Goal: Task Accomplishment & Management: Complete application form

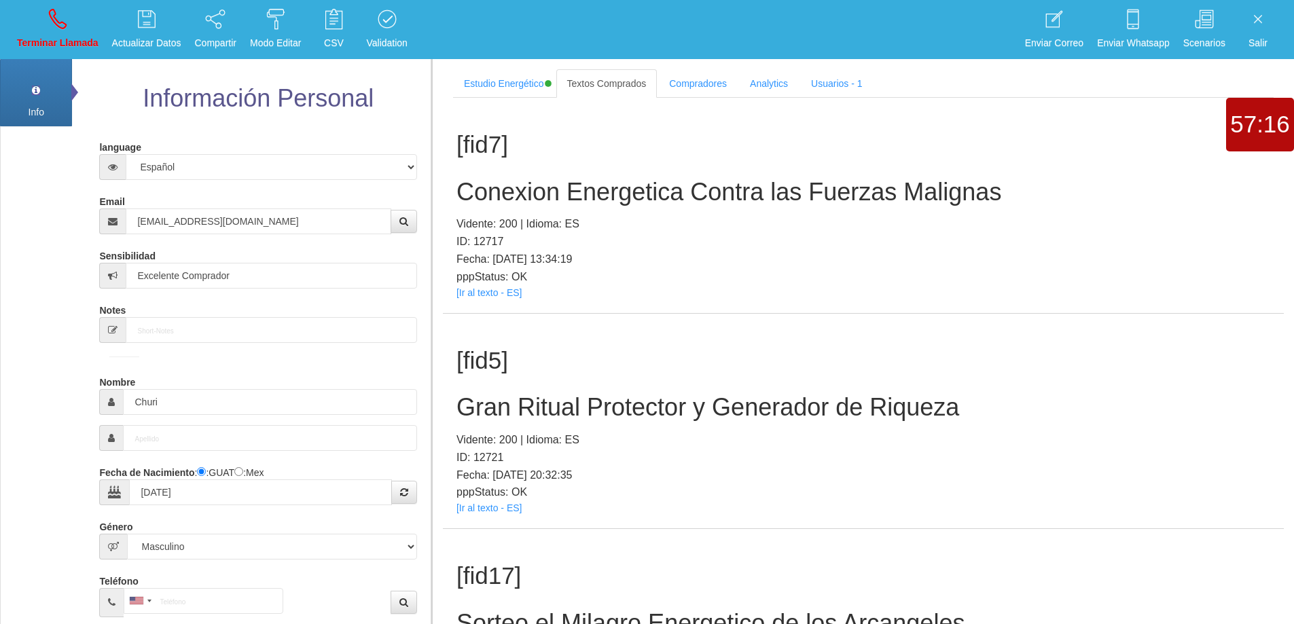
select select "1"
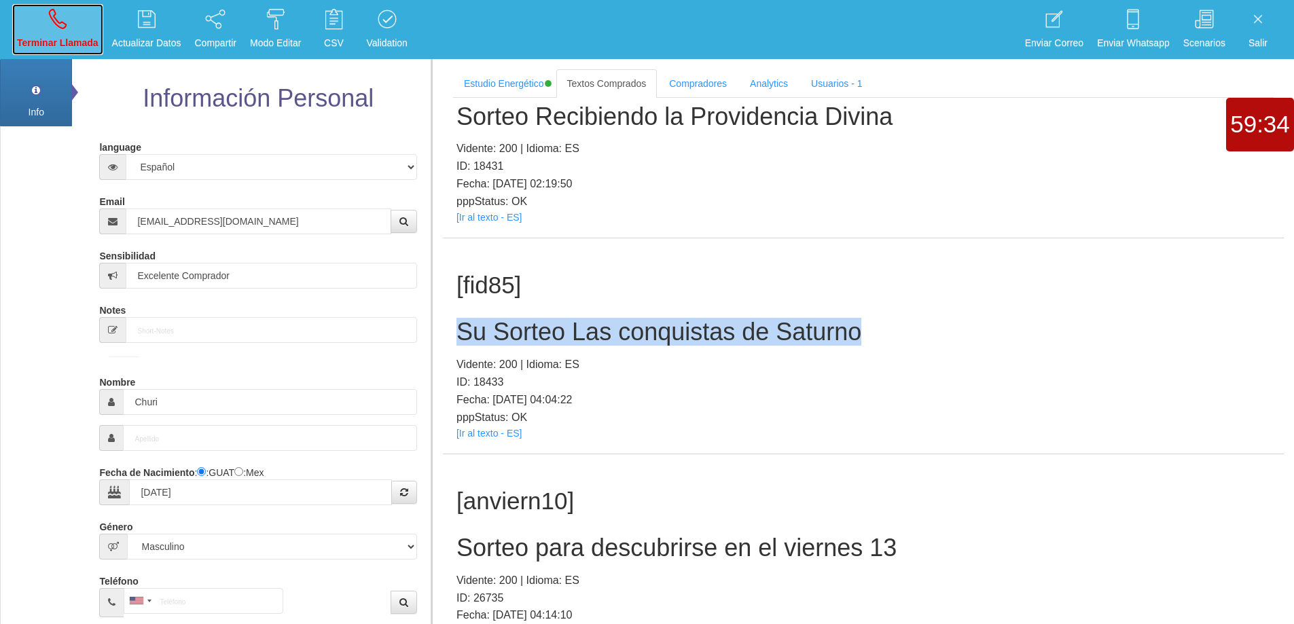
click at [53, 38] on p "Terminar Llamada" at bounding box center [58, 43] width 82 height 16
select select "0"
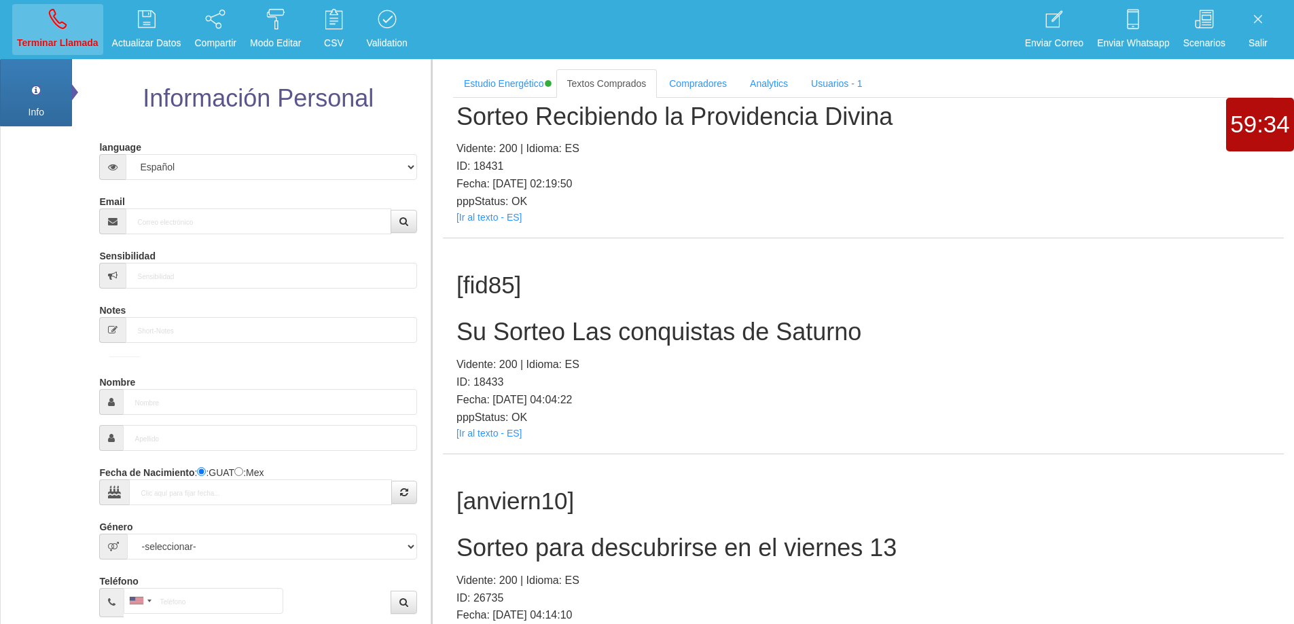
scroll to position [0, 0]
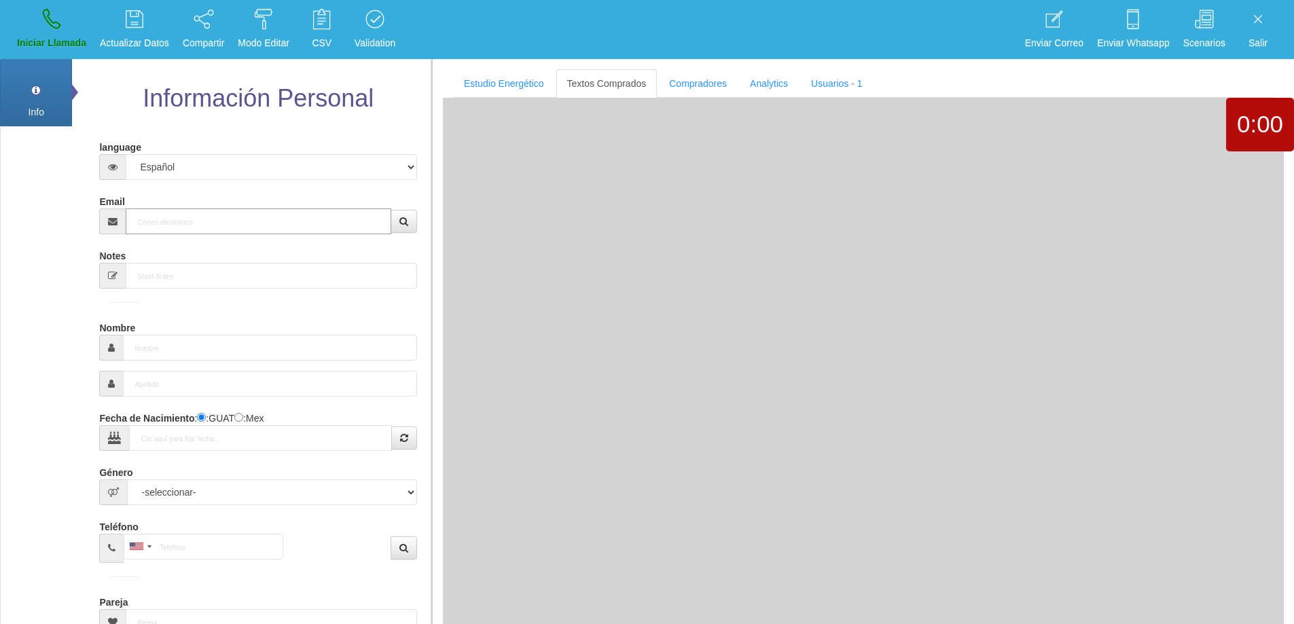
click at [173, 215] on input "Email" at bounding box center [258, 222] width 265 height 26
paste input "[EMAIL_ADDRESS][DOMAIN_NAME]"
type input "[EMAIL_ADDRESS][DOMAIN_NAME]"
type input "[DATE]"
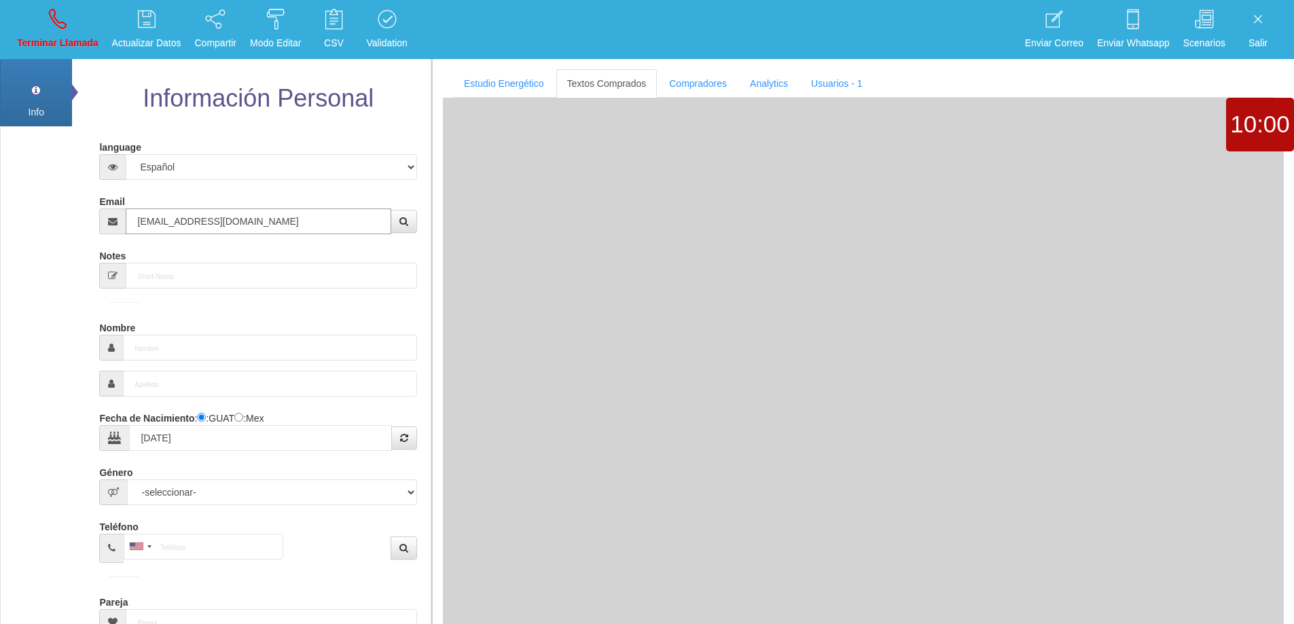
type input "Excelente Comprador"
type input "[PERSON_NAME]"
select select "1"
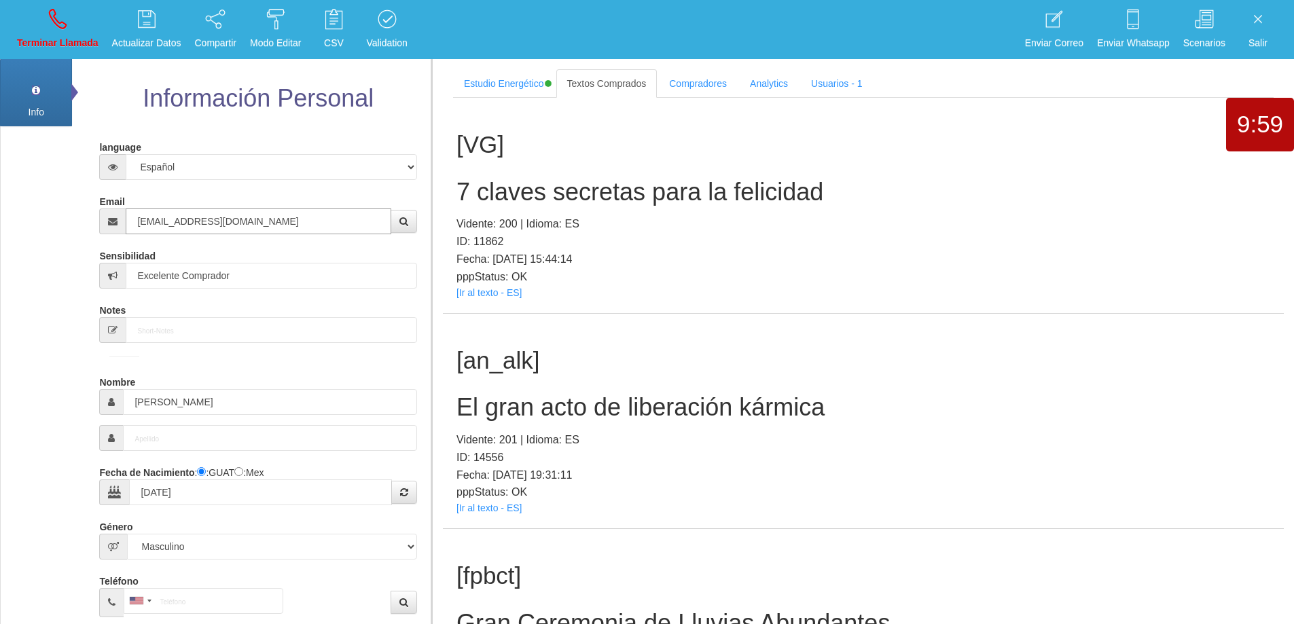
type input "[EMAIL_ADDRESS][DOMAIN_NAME]"
click at [771, 289] on div "[VG] 7 claves secretas para la felicidad Vidente: 200 | Idioma: ES ID: 11862 Fe…" at bounding box center [863, 205] width 841 height 215
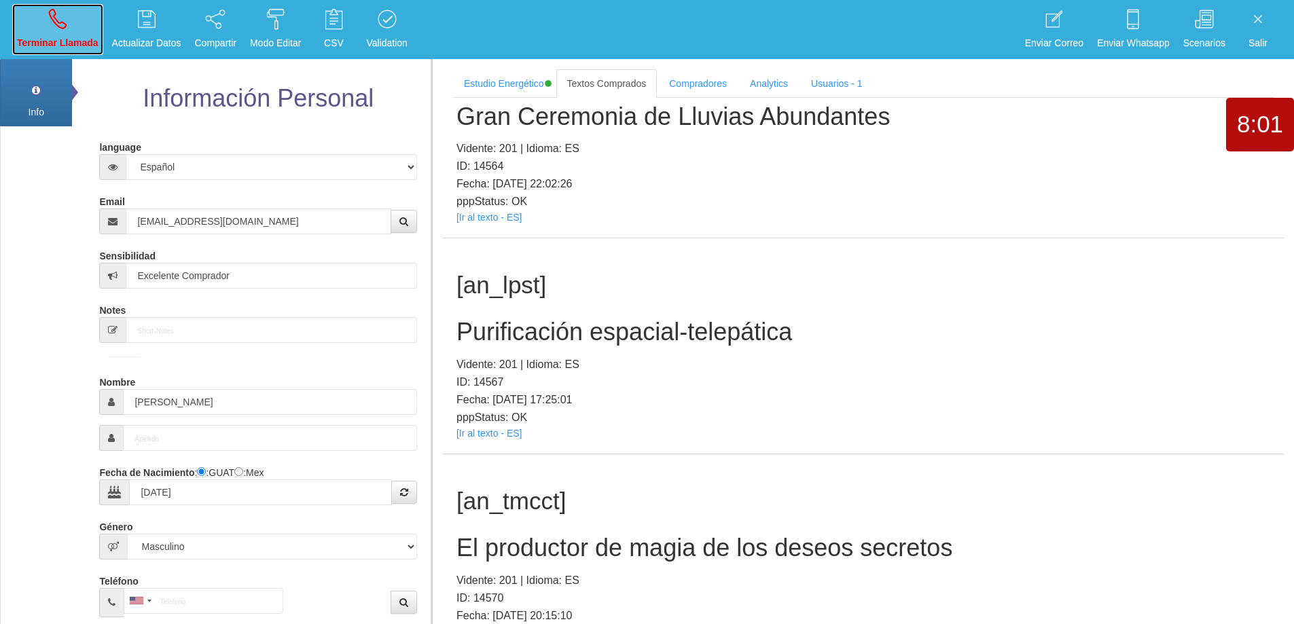
click at [69, 23] on link "Terminar Llamada" at bounding box center [57, 29] width 91 height 51
select select "0"
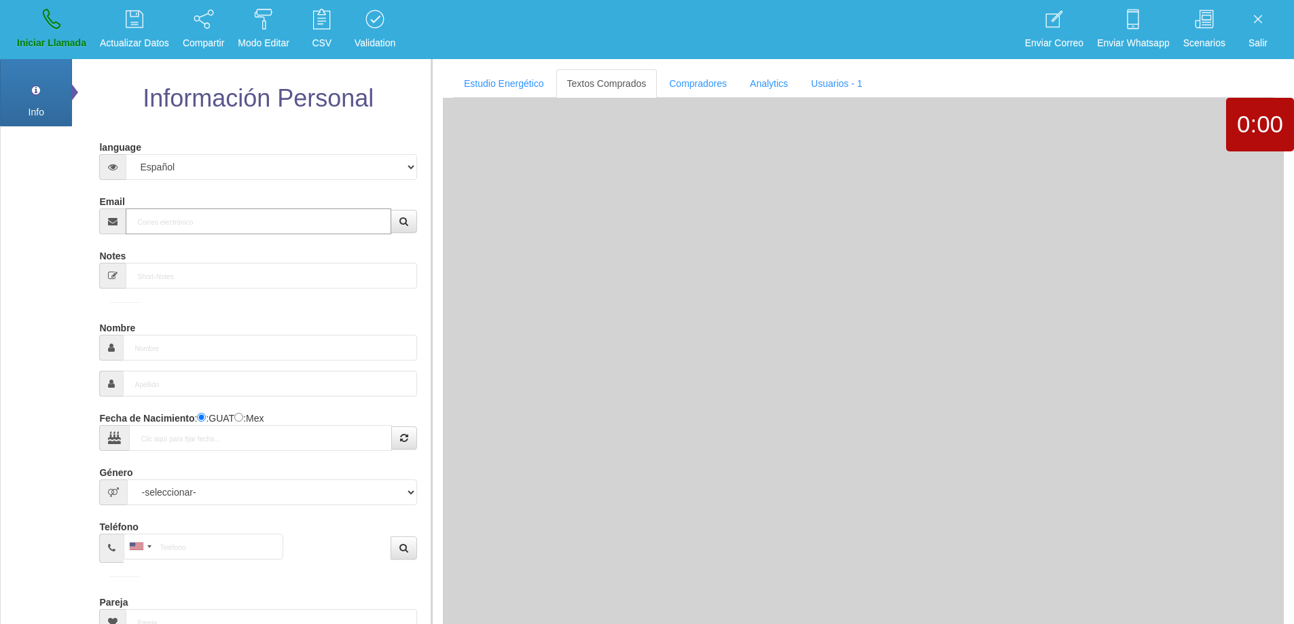
click at [210, 226] on input "Email" at bounding box center [258, 222] width 265 height 26
paste input "[EMAIL_ADDRESS][DOMAIN_NAME]"
type input "[EMAIL_ADDRESS][DOMAIN_NAME]"
click at [404, 217] on icon "button" at bounding box center [404, 222] width 9 height 10
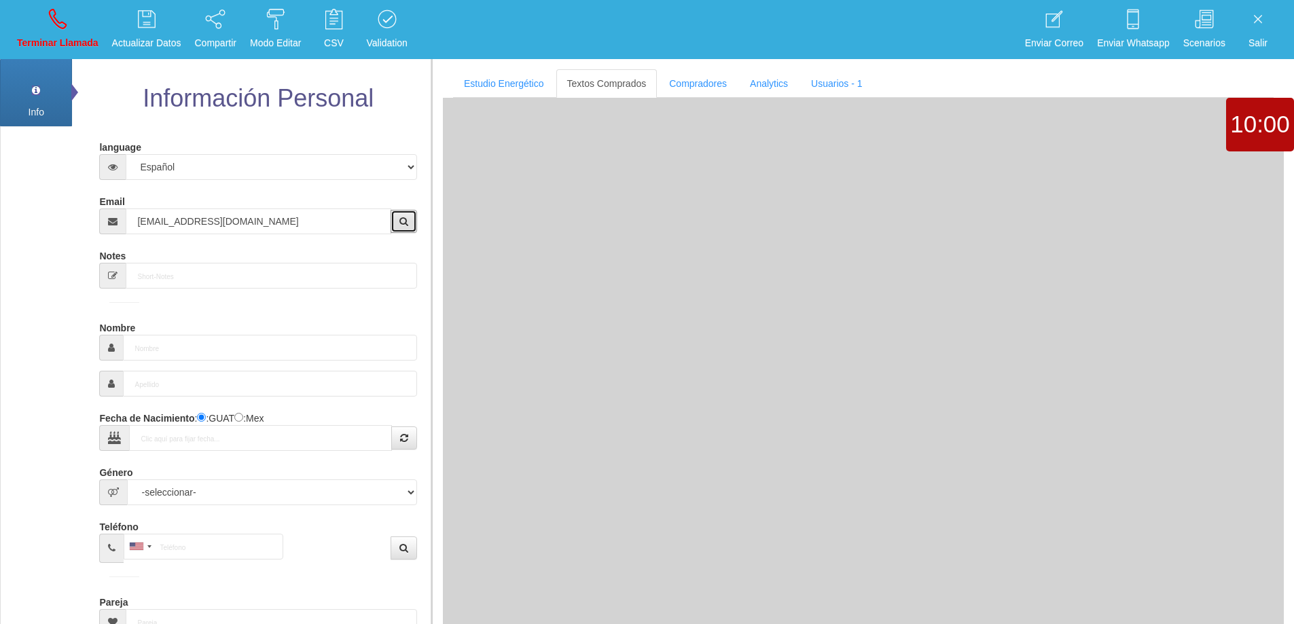
type input "[DATE]"
select select "4"
type input "Comprador simple"
type input "Bill"
select select "1"
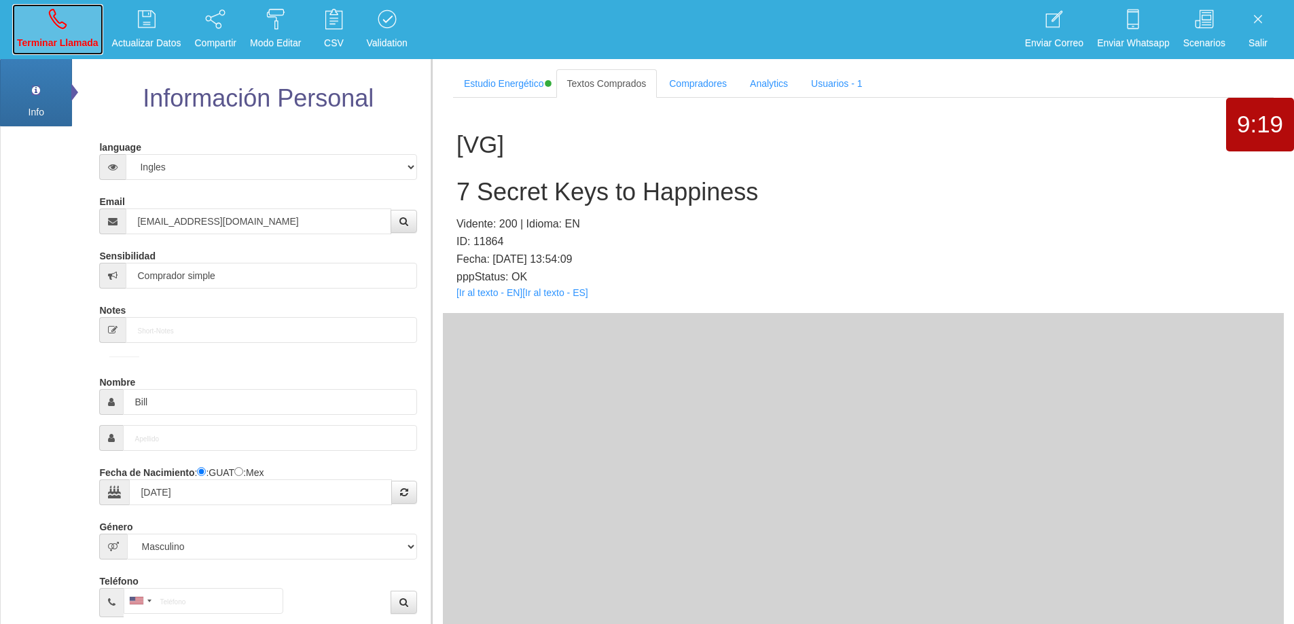
click at [58, 26] on icon at bounding box center [58, 19] width 18 height 22
select select "0"
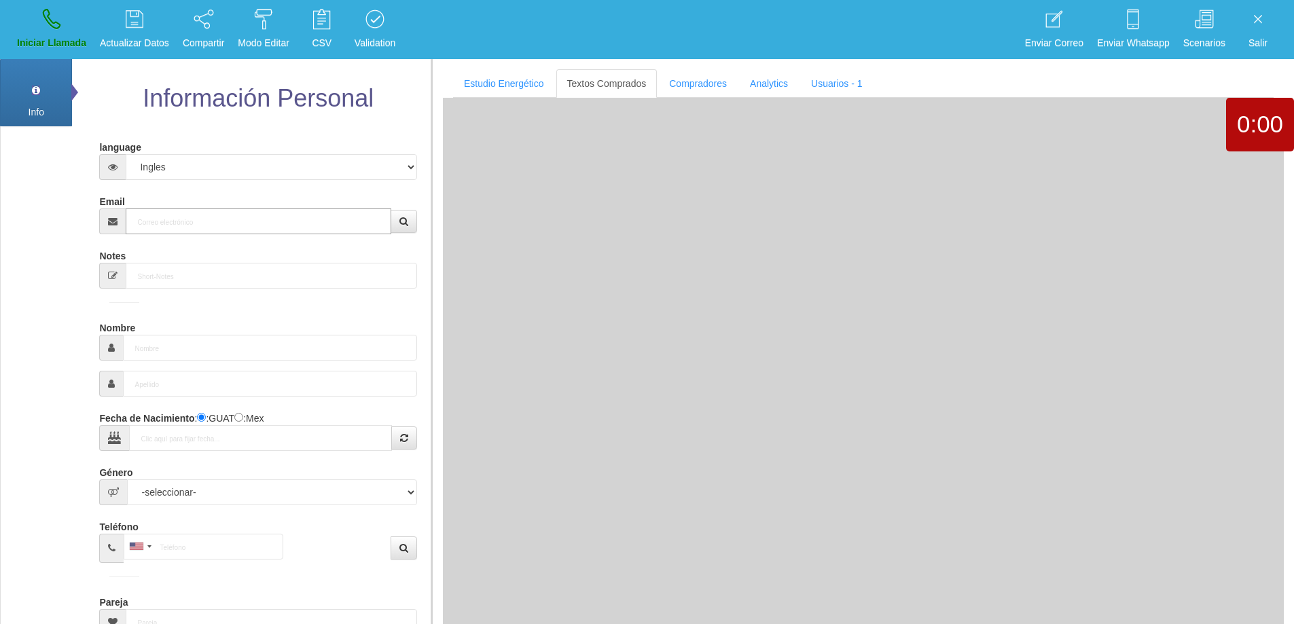
click at [189, 221] on input "Email" at bounding box center [258, 222] width 265 height 26
paste input "[EMAIL_ADDRESS][DOMAIN_NAME]"
type input "[EMAIL_ADDRESS][DOMAIN_NAME]"
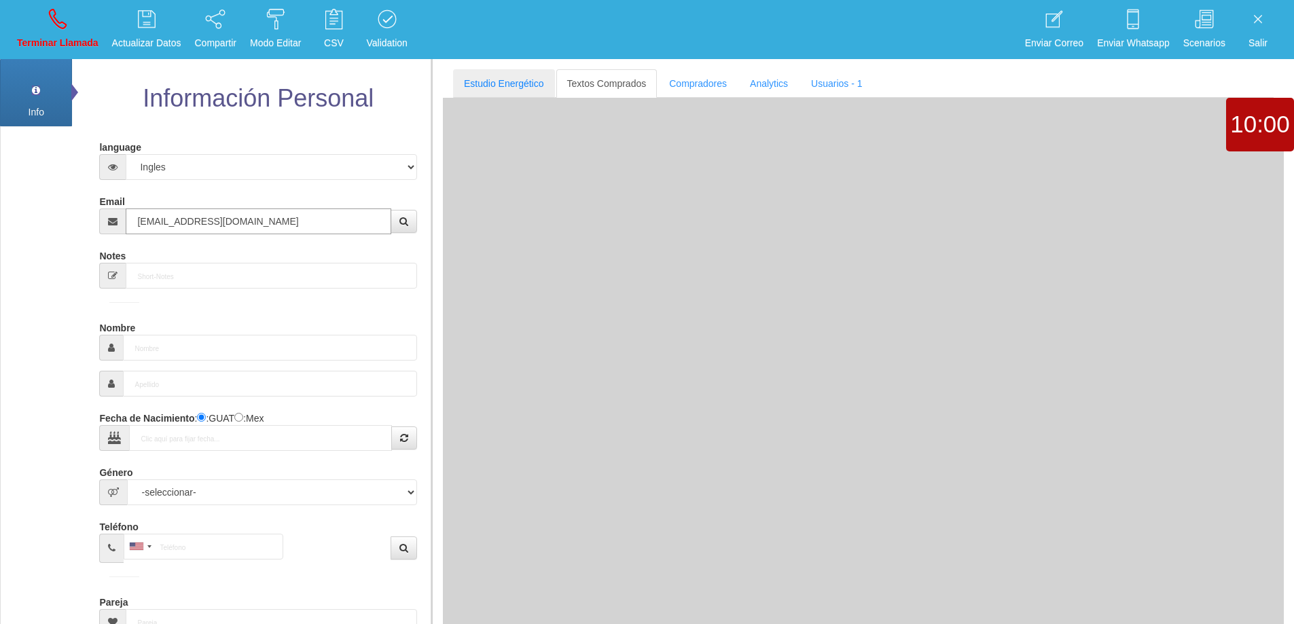
type input "[DATE]"
type input "Comprador simple"
type input "Bill"
select select "1"
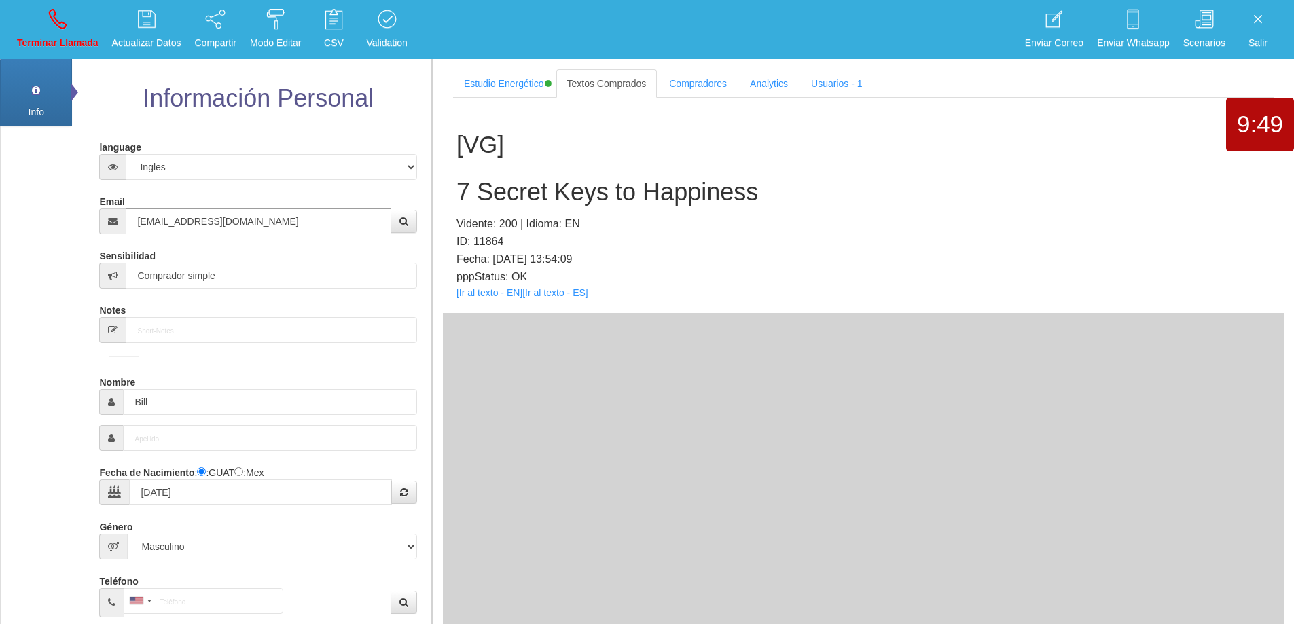
type input "[EMAIL_ADDRESS][DOMAIN_NAME]"
drag, startPoint x: 486, startPoint y: 287, endPoint x: 478, endPoint y: 291, distance: 8.8
click at [65, 28] on icon at bounding box center [58, 19] width 18 height 22
select select "0"
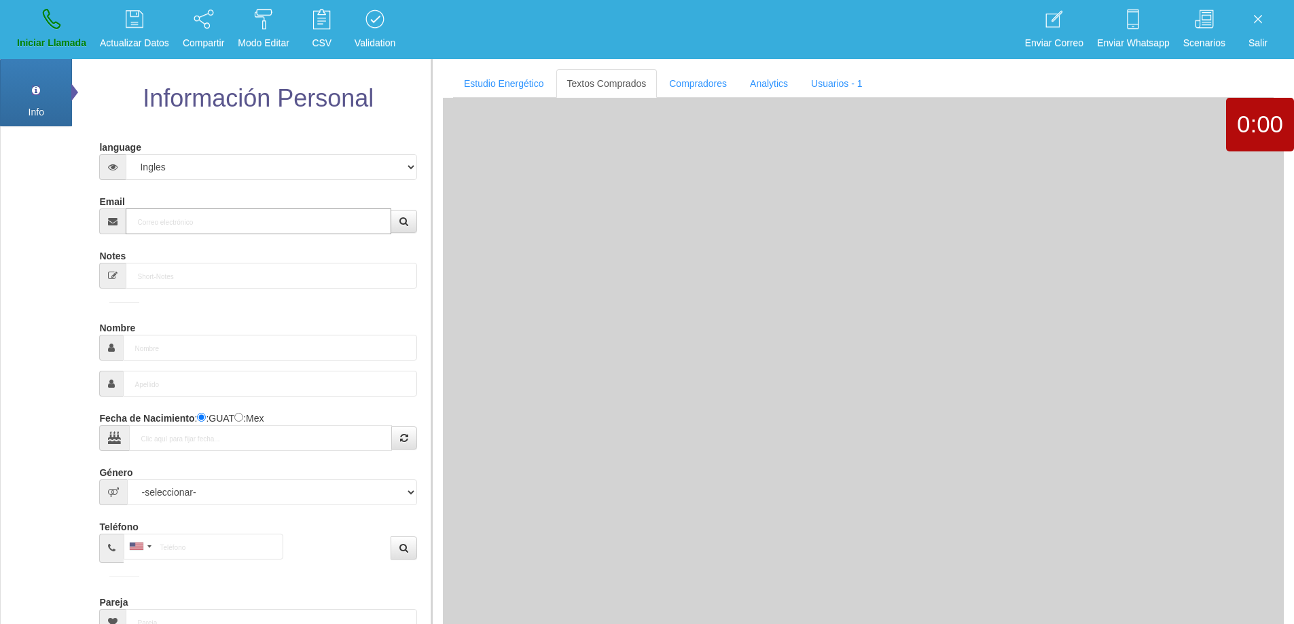
click at [217, 214] on input "Email" at bounding box center [258, 222] width 265 height 26
paste input "[EMAIL_ADDRESS][DOMAIN_NAME]"
type input "[EMAIL_ADDRESS][DOMAIN_NAME]"
click at [400, 219] on icon "button" at bounding box center [404, 222] width 9 height 10
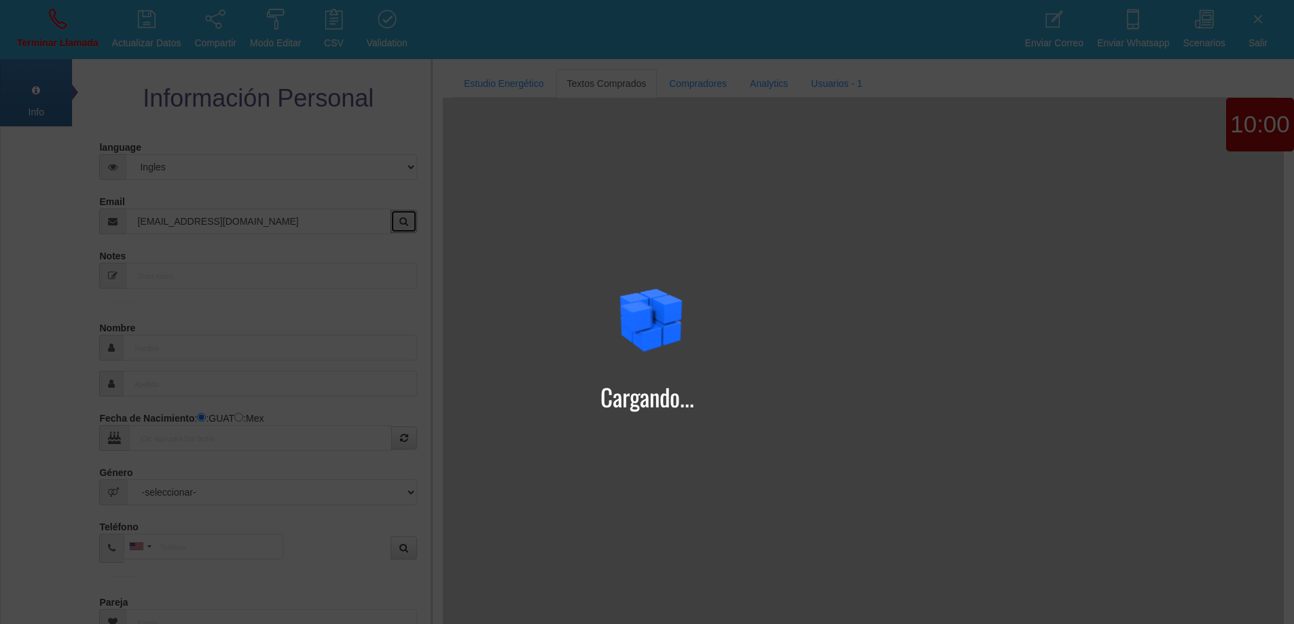
type input "[DATE]"
type input "Paulo"
type input "[PERSON_NAME]"
select select "2"
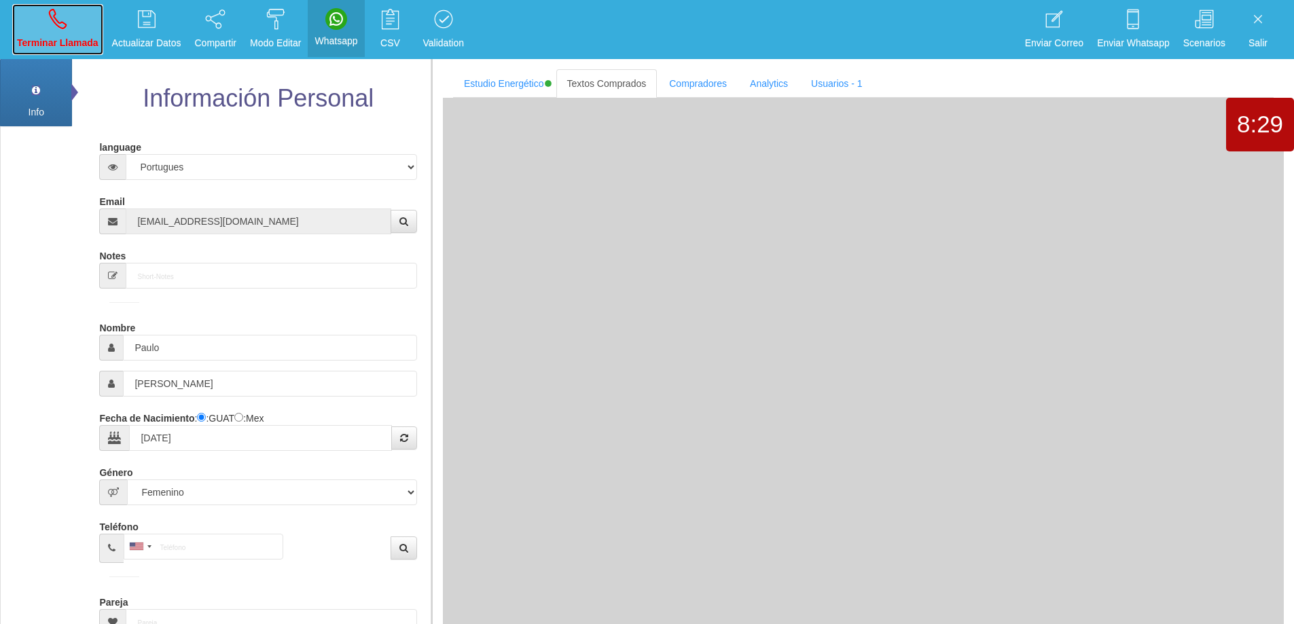
click at [65, 30] on link "Terminar Llamada" at bounding box center [57, 29] width 91 height 51
select select "0"
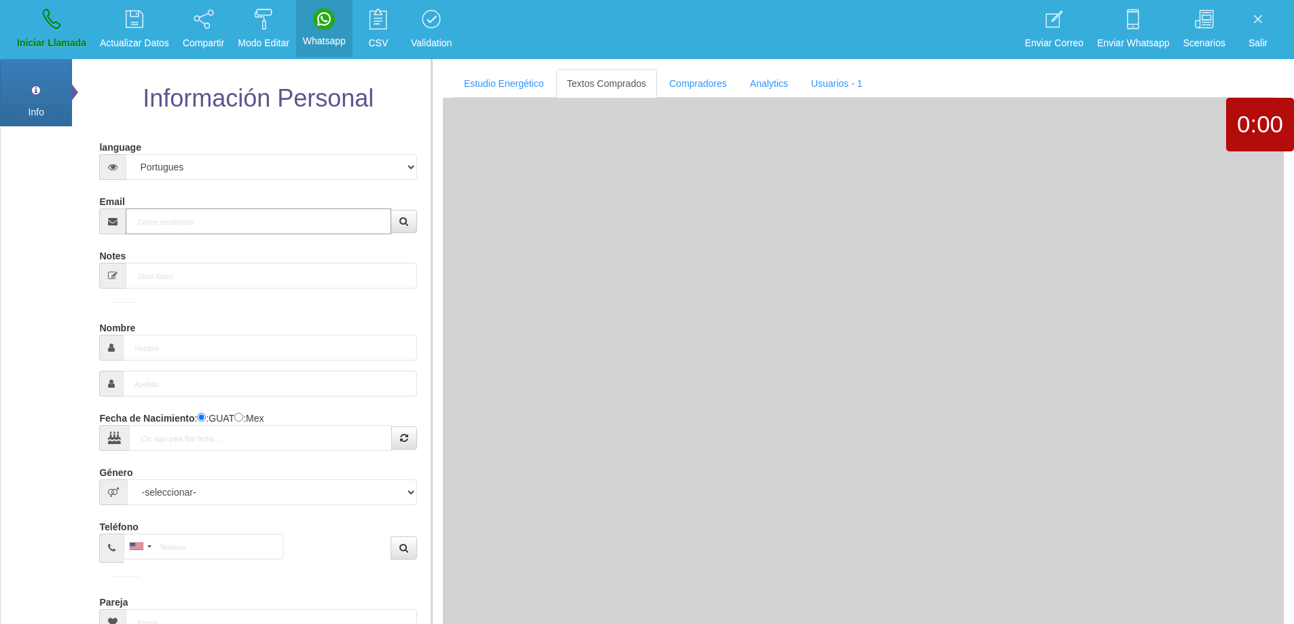
click at [186, 224] on input "Email" at bounding box center [258, 222] width 265 height 26
paste input "[EMAIL_ADDRESS][DOMAIN_NAME]"
type input "[EMAIL_ADDRESS][DOMAIN_NAME]"
click at [400, 222] on icon "button" at bounding box center [404, 222] width 9 height 10
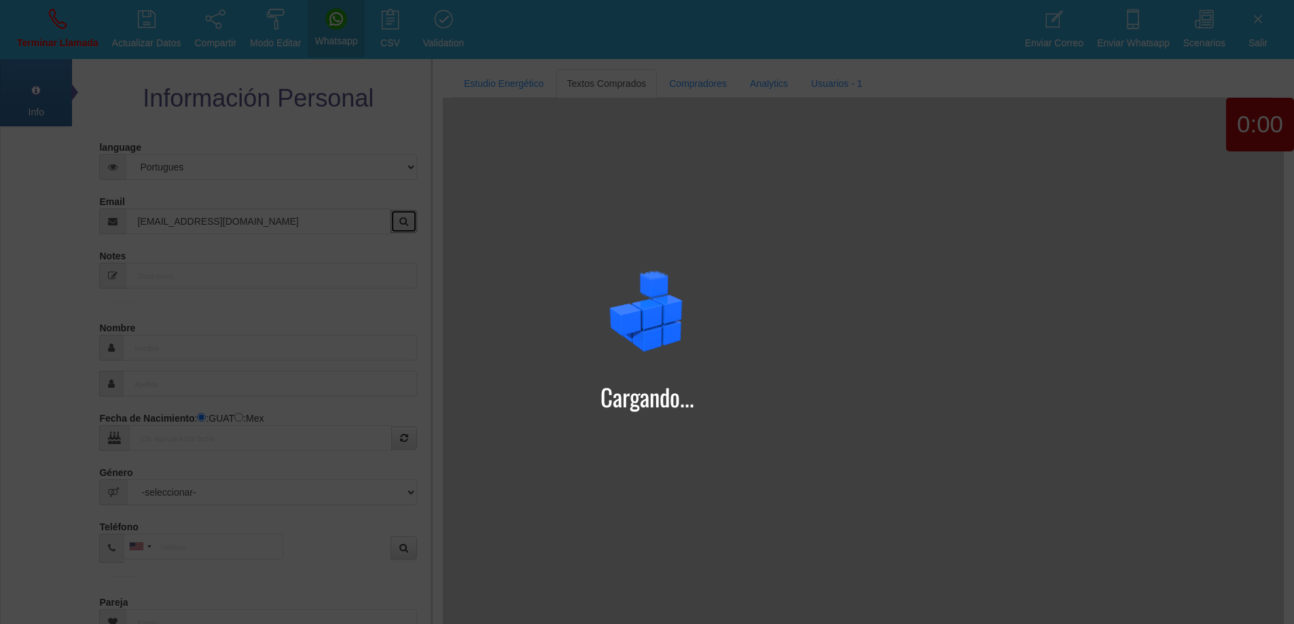
type input "[DATE]"
type input "Paulo"
type input "[PERSON_NAME]"
select select "2"
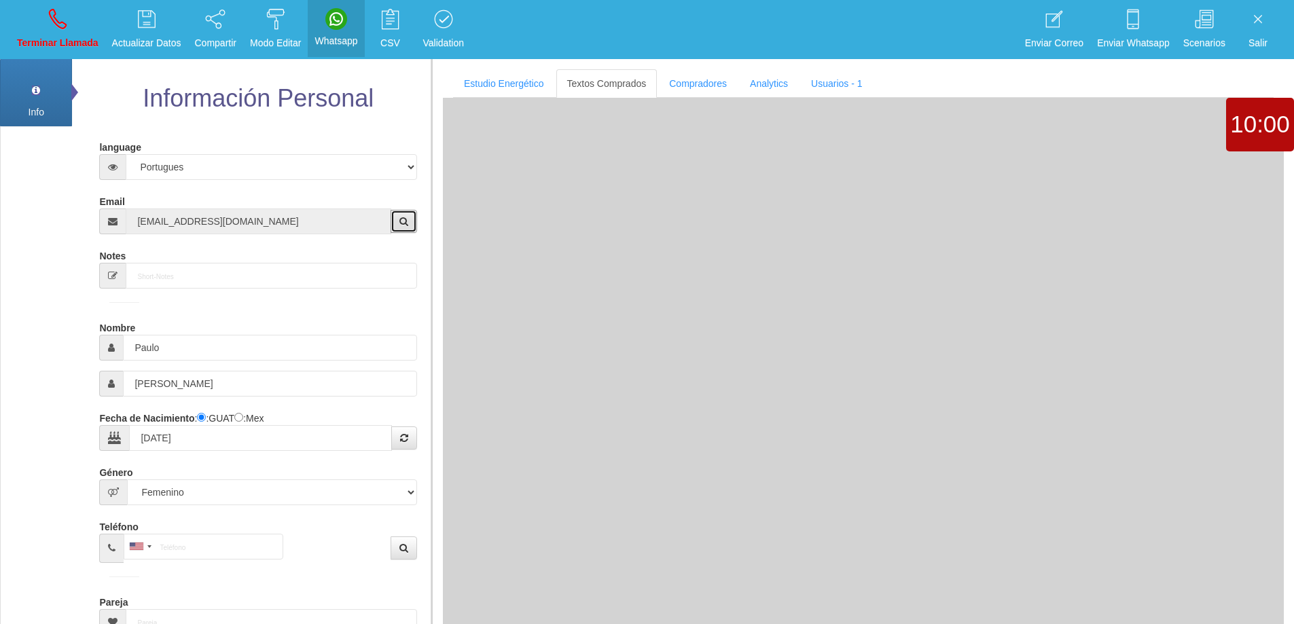
click at [391, 210] on button "button" at bounding box center [404, 221] width 26 height 23
